Goal: Information Seeking & Learning: Learn about a topic

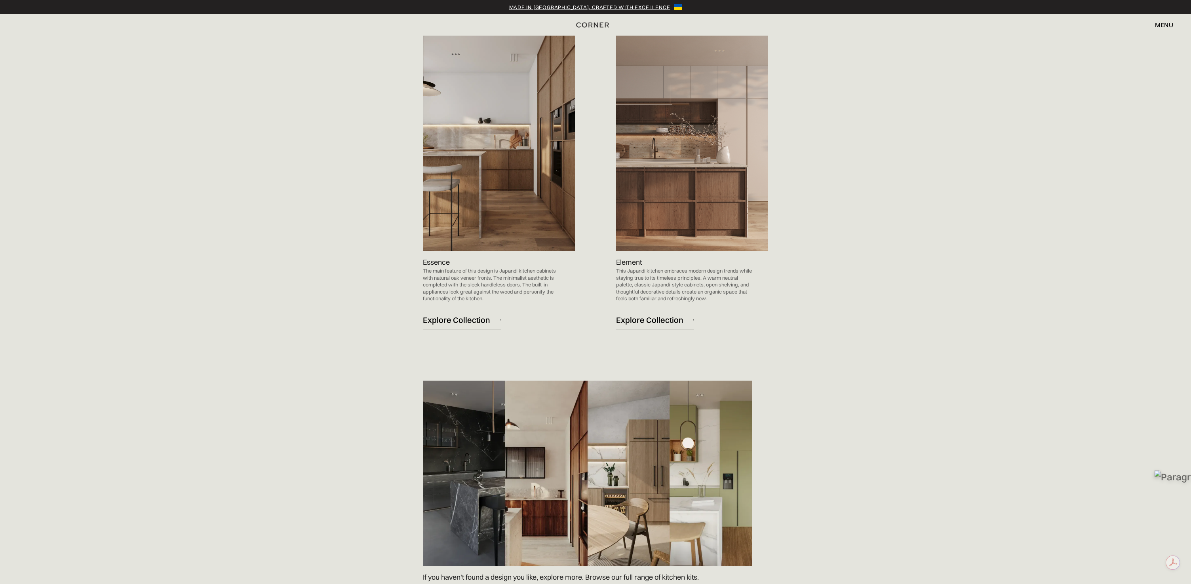
scroll to position [976, 0]
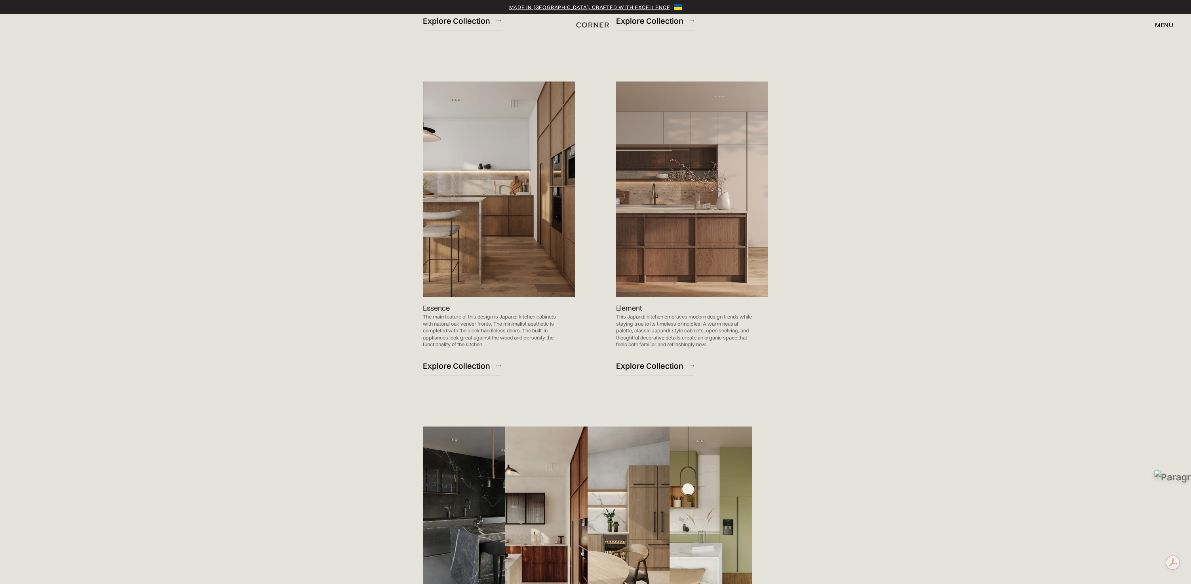
click at [439, 259] on img at bounding box center [499, 189] width 152 height 215
click at [447, 368] on div "Explore Collection" at bounding box center [456, 366] width 67 height 11
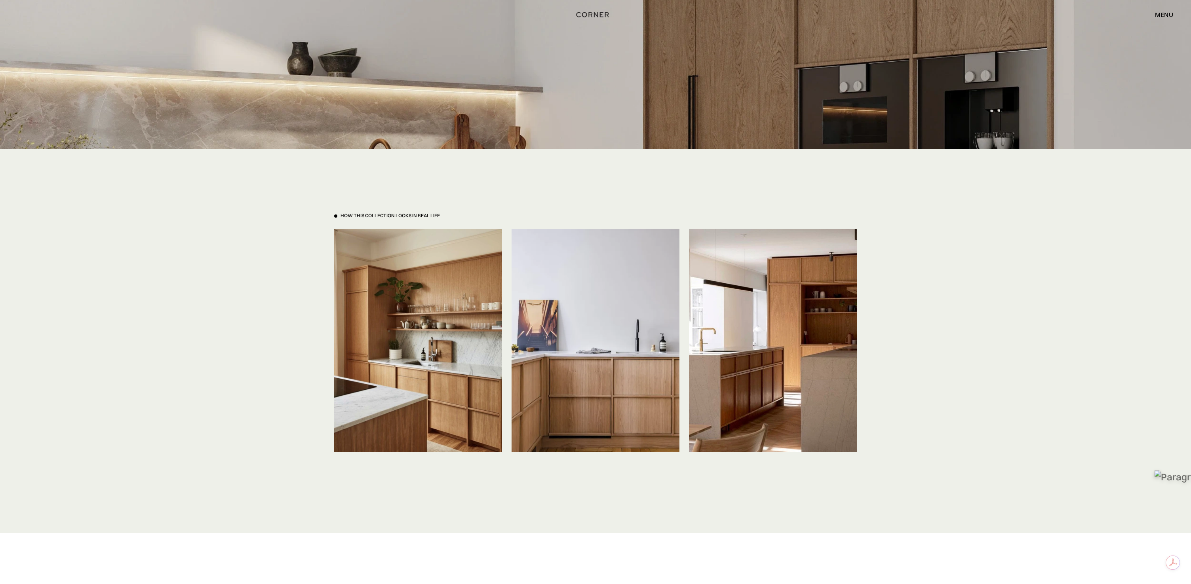
scroll to position [1672, 0]
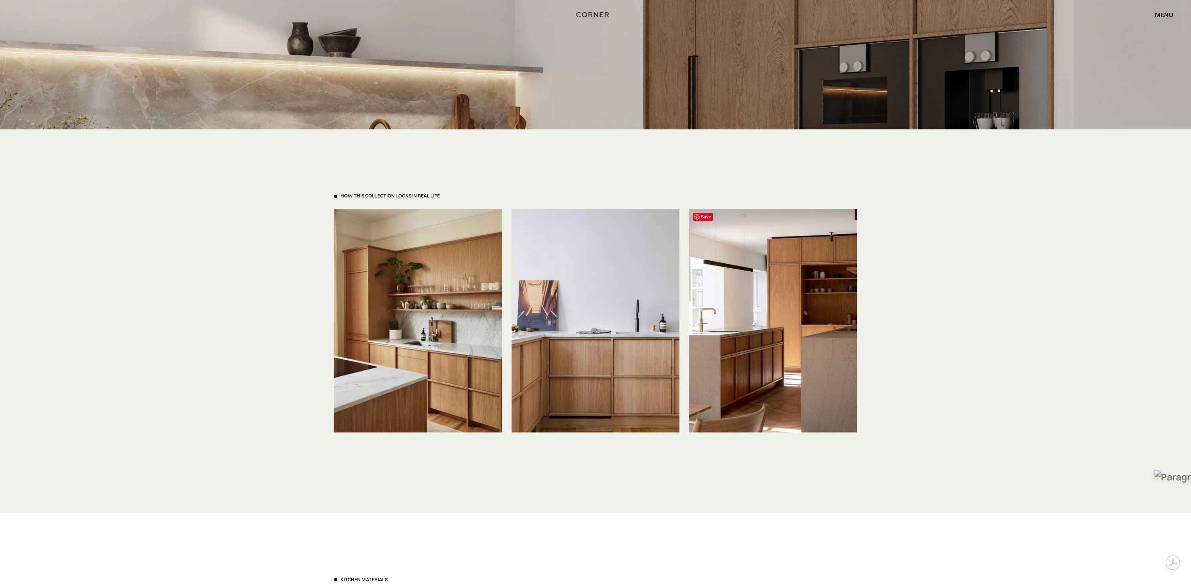
click at [795, 380] on img at bounding box center [773, 321] width 168 height 224
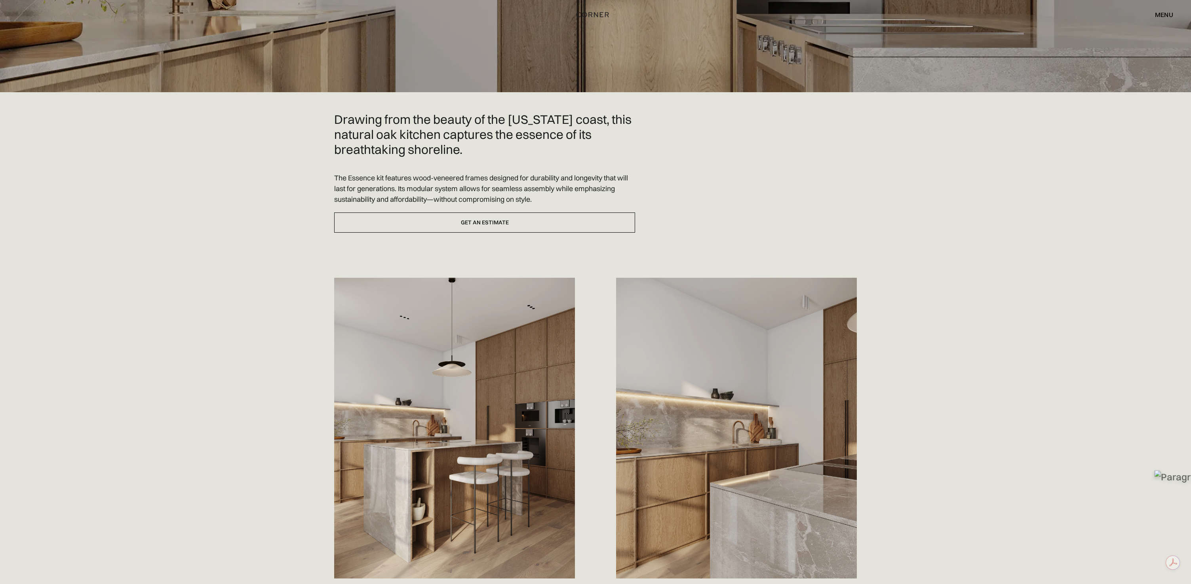
scroll to position [0, 0]
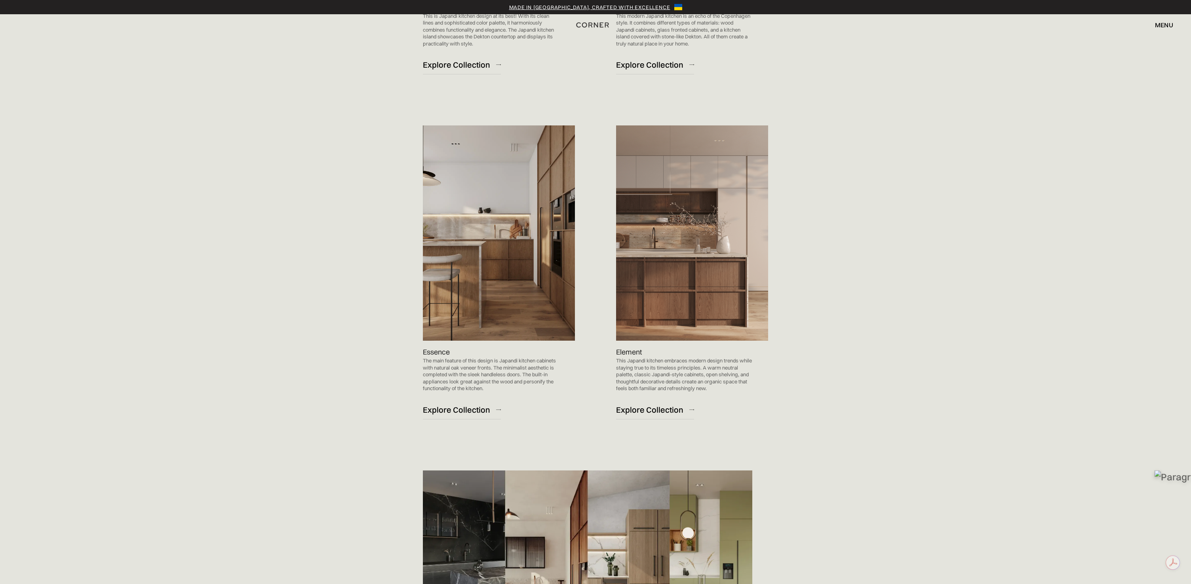
scroll to position [912, 0]
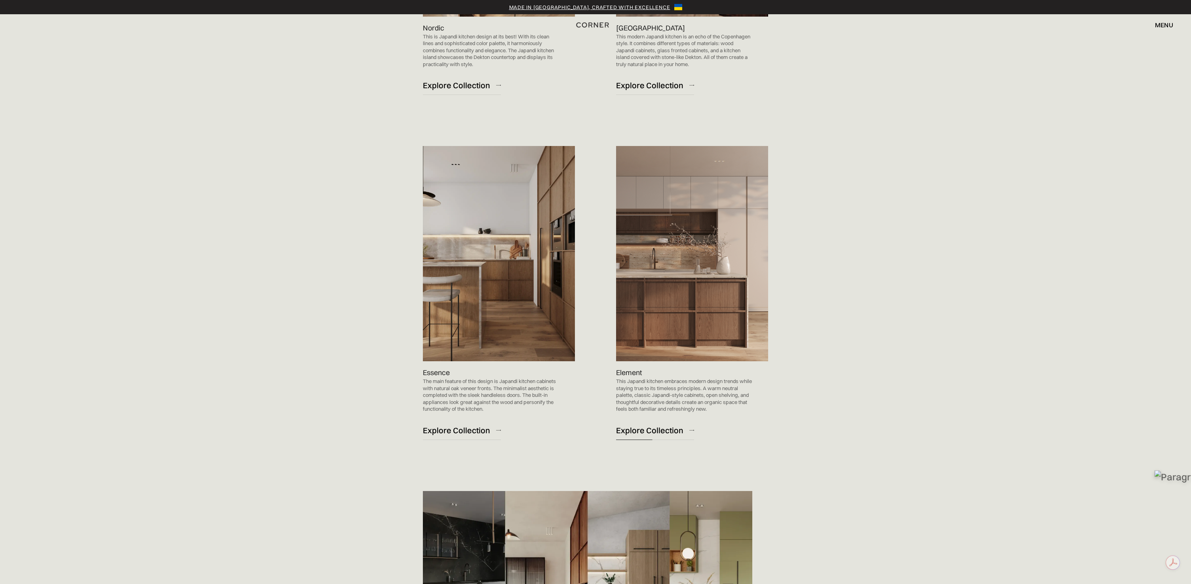
click at [653, 434] on div "Explore Collection" at bounding box center [649, 430] width 67 height 11
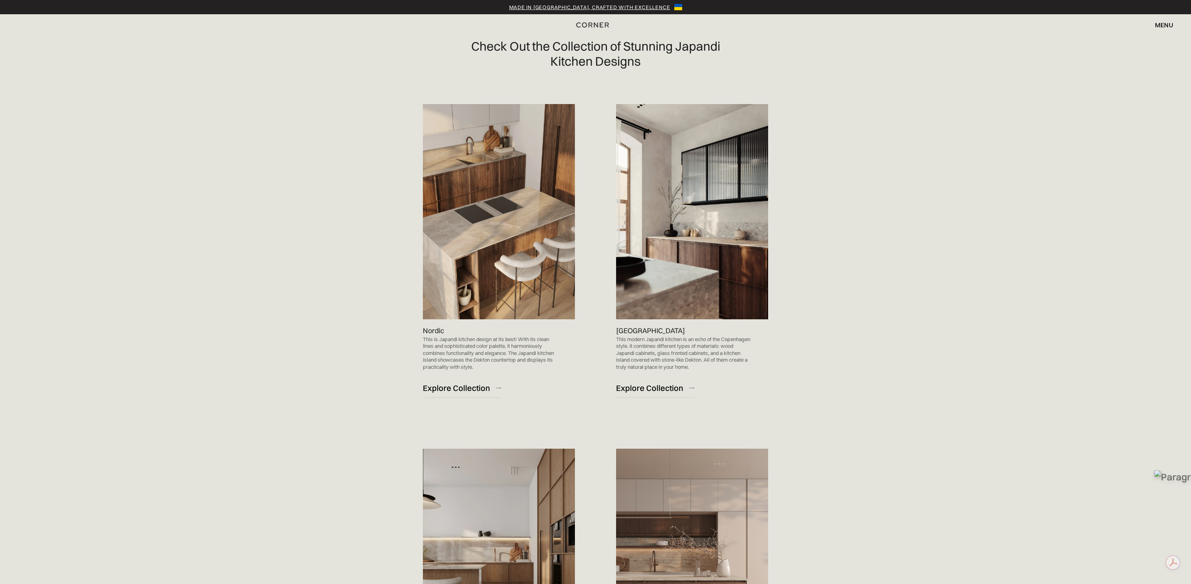
scroll to position [598, 0]
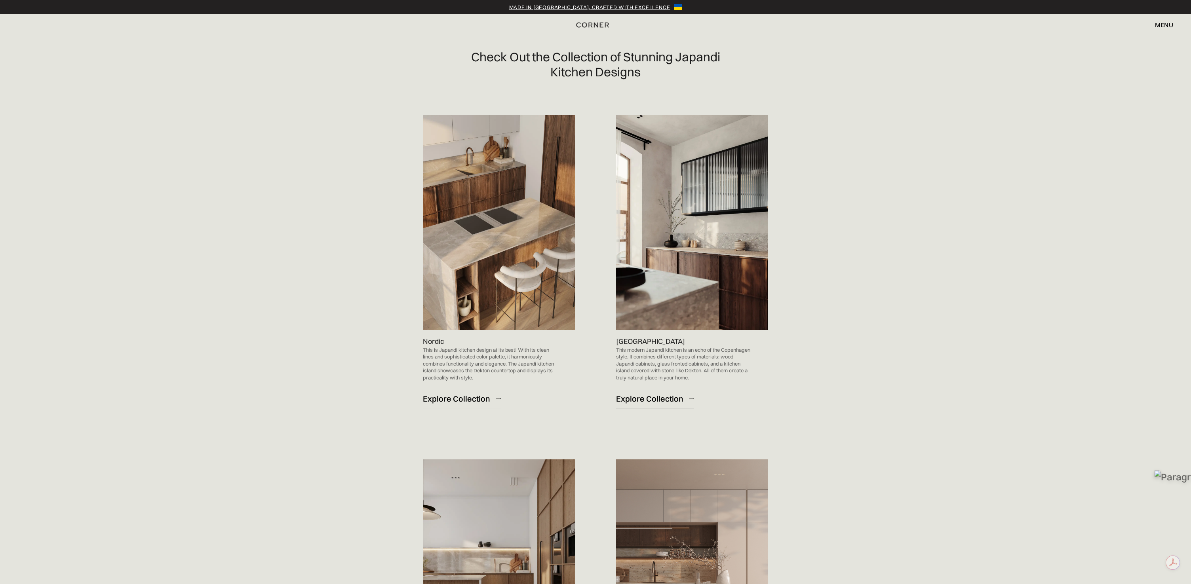
click at [648, 401] on div "Explore Collection" at bounding box center [649, 399] width 67 height 11
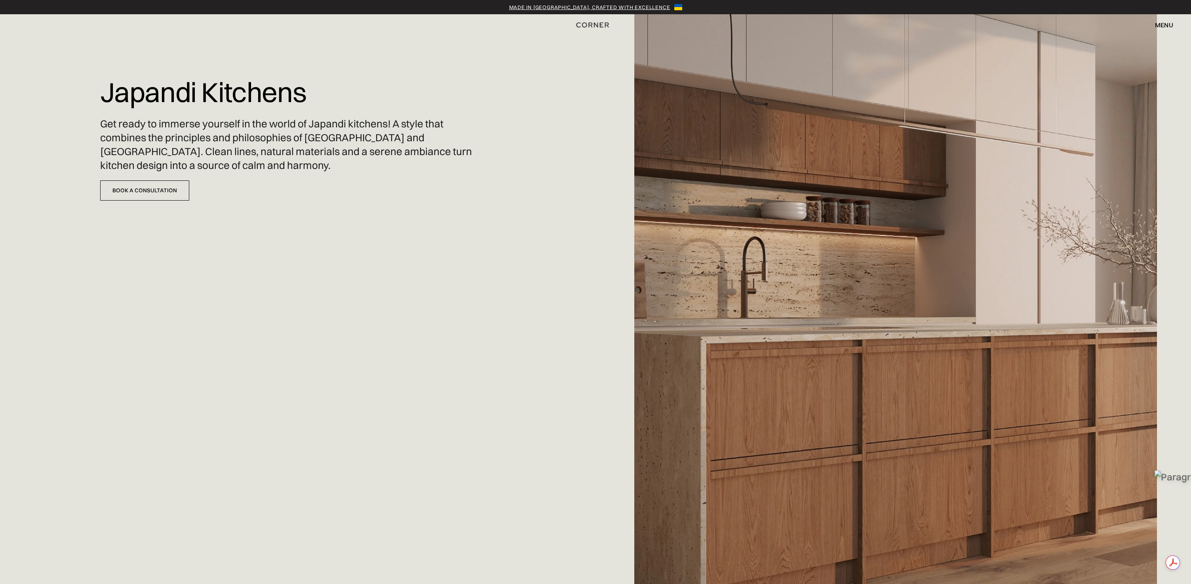
click at [1170, 26] on div "menu" at bounding box center [1164, 25] width 18 height 6
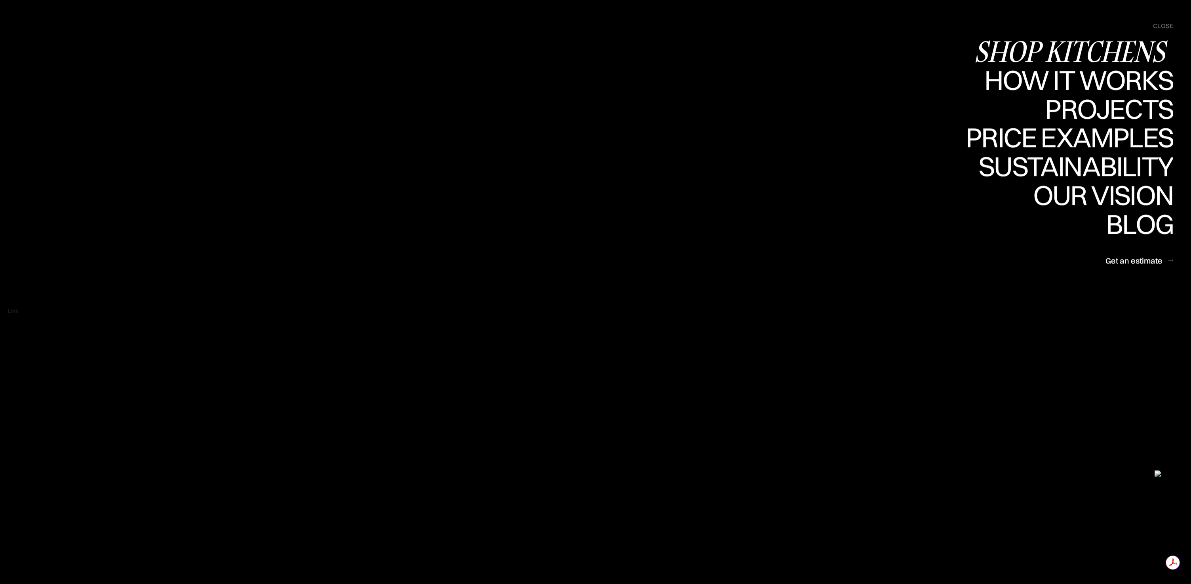
click at [1080, 50] on div "Shop Kitchens" at bounding box center [1073, 51] width 199 height 28
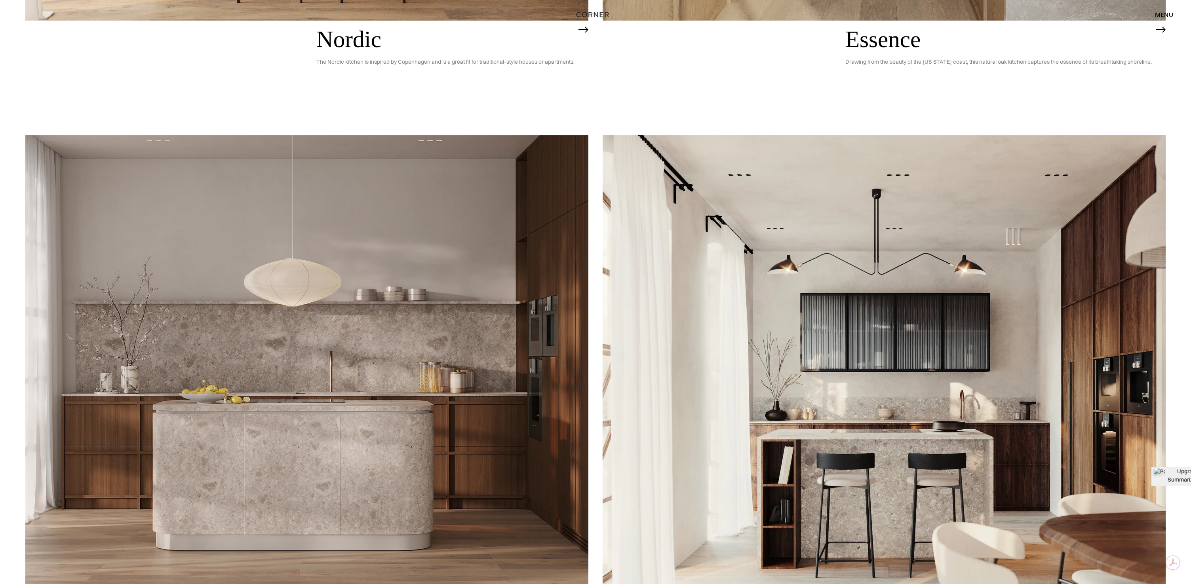
scroll to position [660, 0]
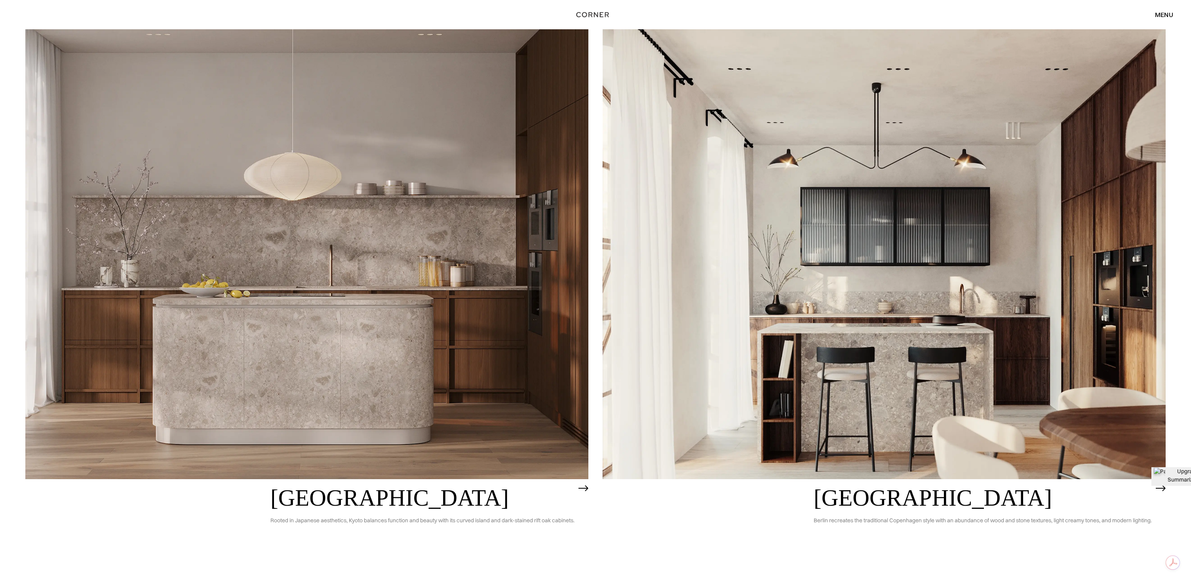
click at [414, 235] on img at bounding box center [306, 254] width 563 height 451
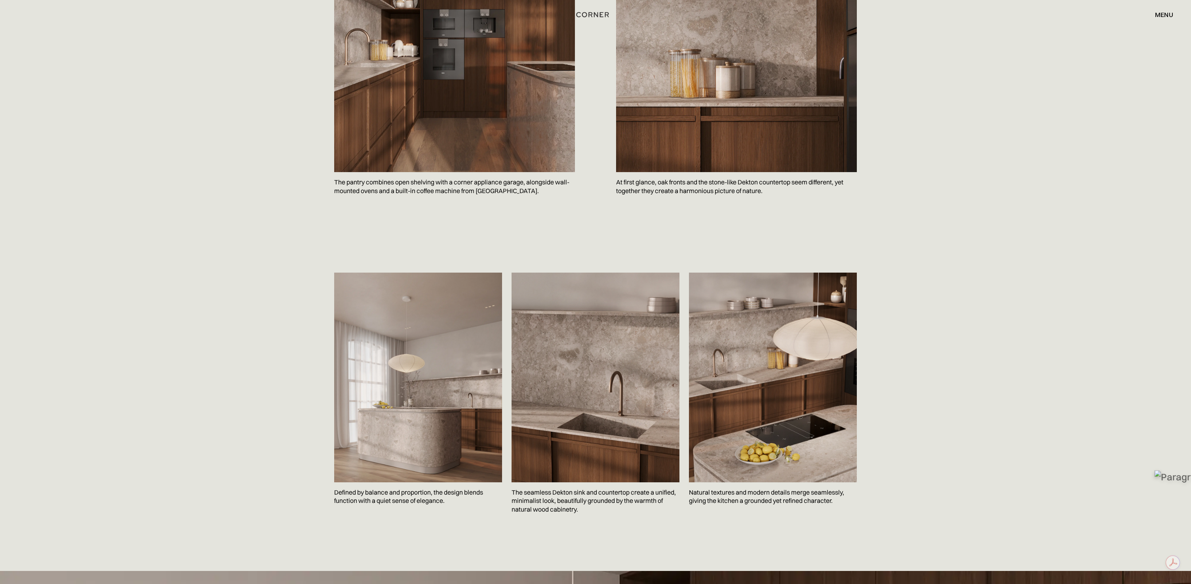
scroll to position [965, 0]
